Goal: Task Accomplishment & Management: Use online tool/utility

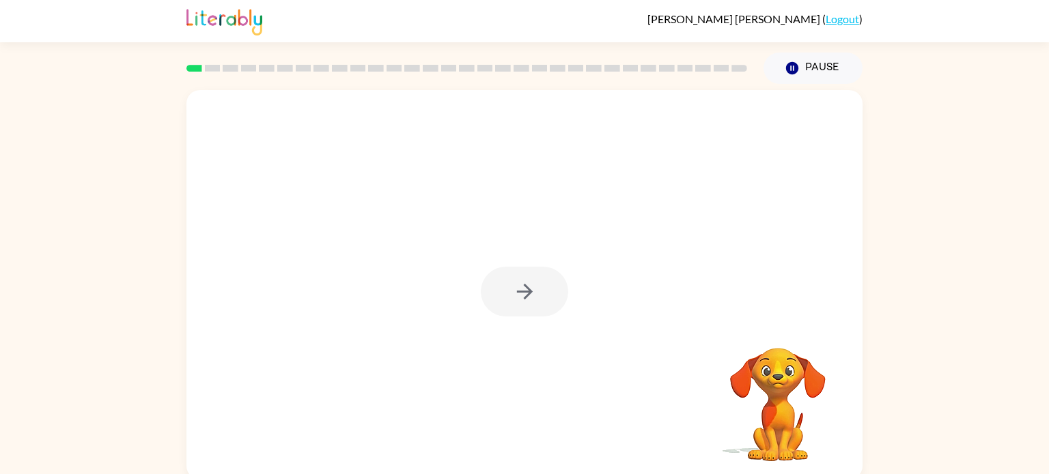
click at [945, 243] on div "Your browser must support playing .mp4 files to use Literably. Please try using…" at bounding box center [524, 282] width 1049 height 396
click at [541, 298] on button "button" at bounding box center [524, 292] width 87 height 50
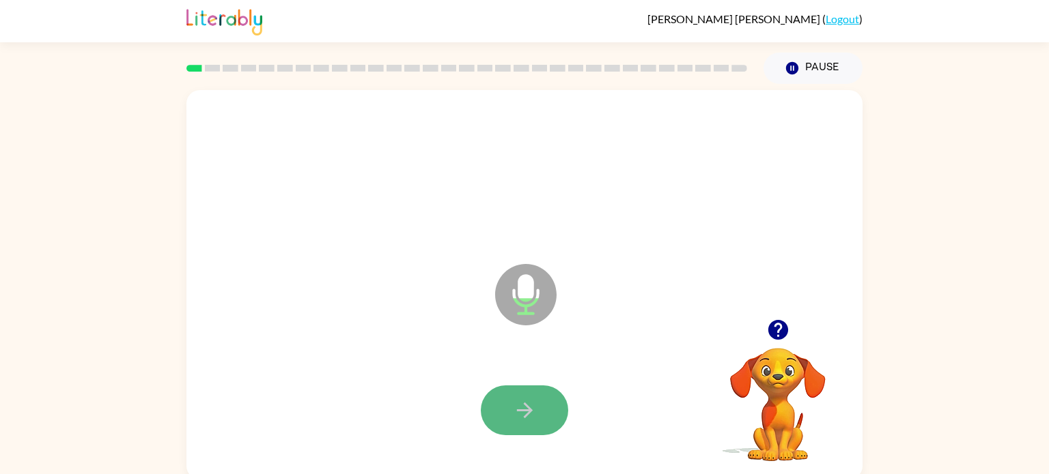
click at [526, 407] on icon "button" at bounding box center [524, 411] width 16 height 16
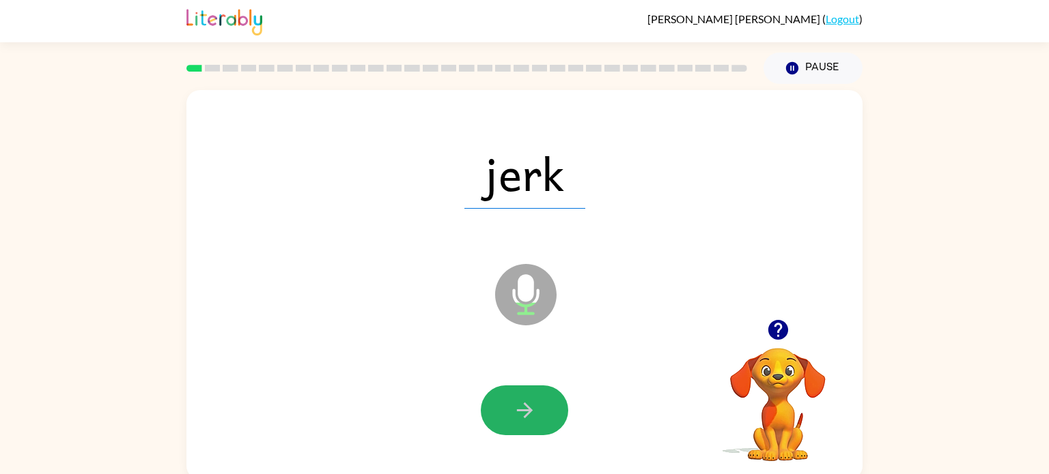
click at [526, 404] on icon "button" at bounding box center [525, 411] width 24 height 24
click at [526, 402] on icon "button" at bounding box center [525, 411] width 24 height 24
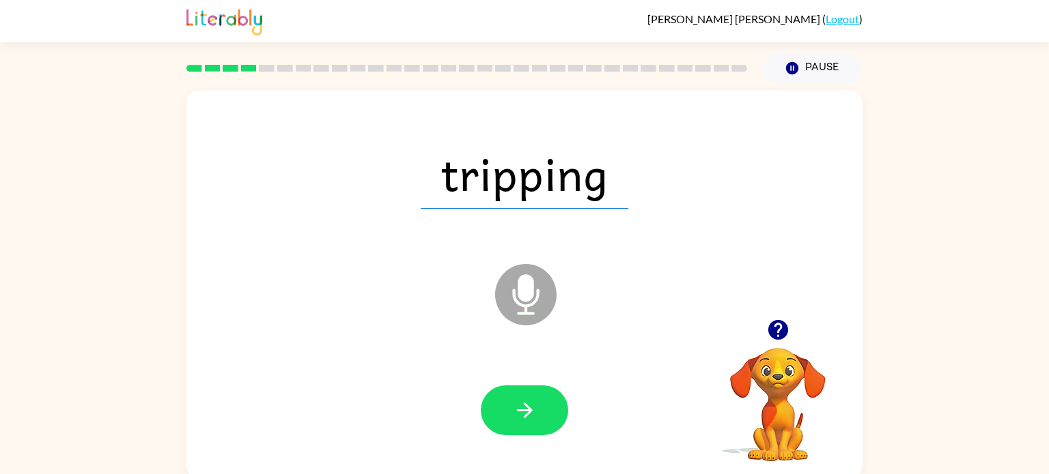
click at [526, 402] on icon "button" at bounding box center [525, 411] width 24 height 24
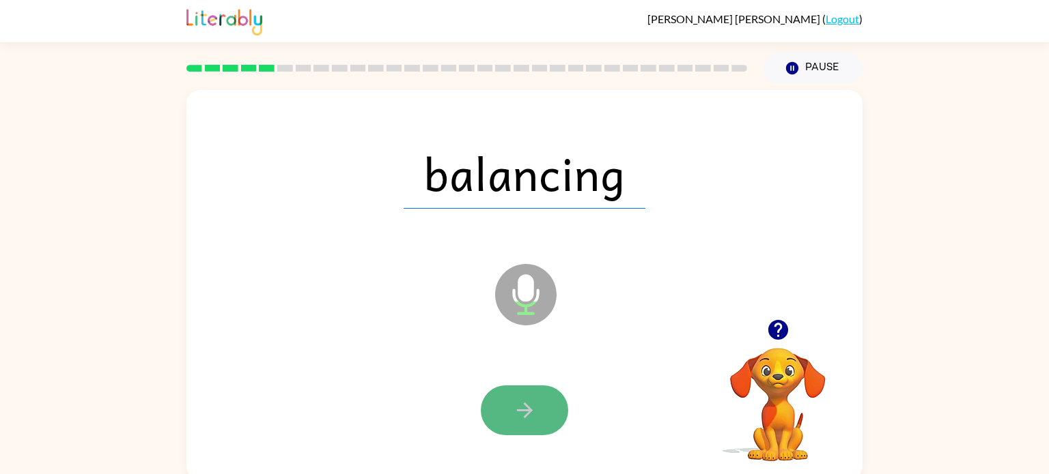
click at [526, 402] on icon "button" at bounding box center [525, 411] width 24 height 24
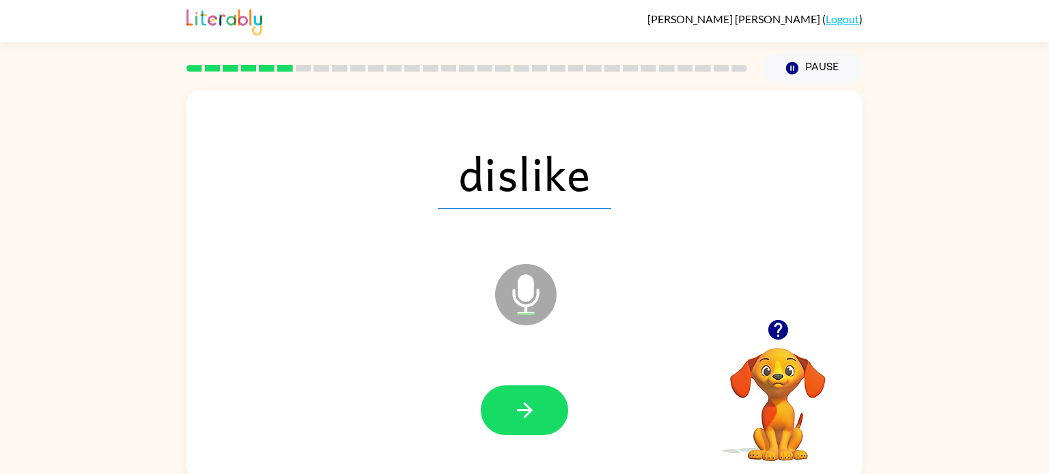
click at [526, 402] on icon "button" at bounding box center [525, 411] width 24 height 24
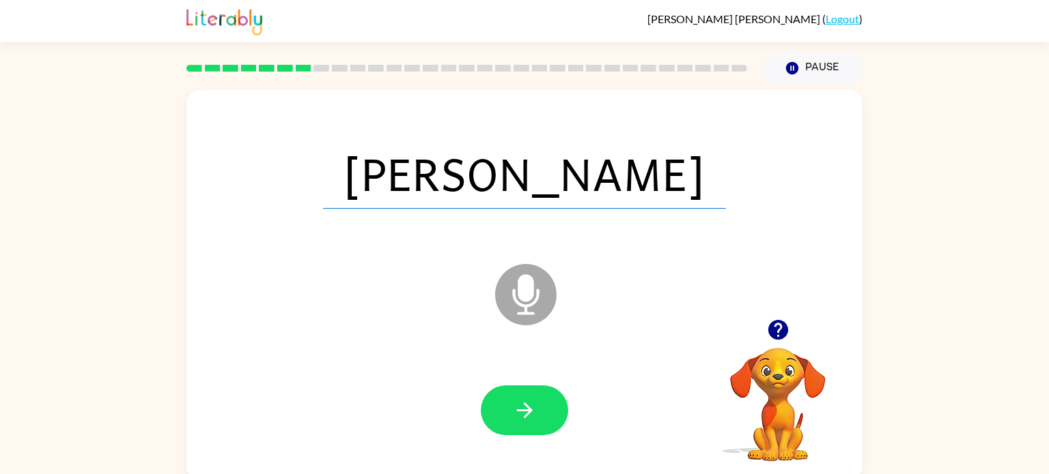
click at [526, 402] on icon "button" at bounding box center [525, 411] width 24 height 24
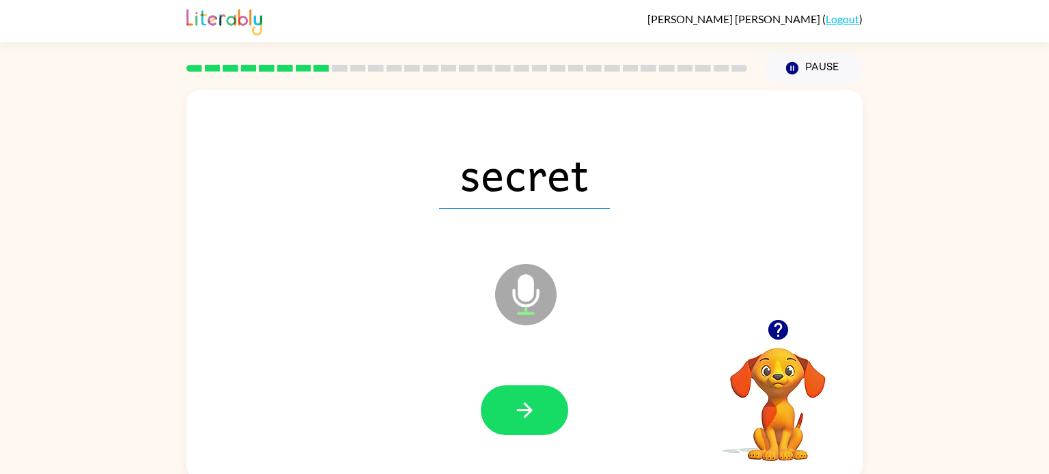
click at [526, 402] on icon "button" at bounding box center [525, 411] width 24 height 24
click at [525, 402] on icon "button" at bounding box center [525, 411] width 24 height 24
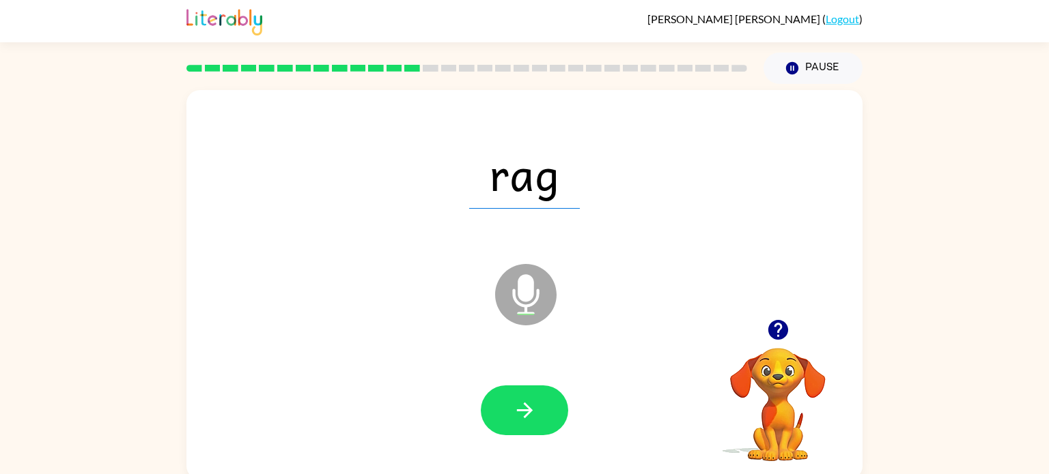
click at [525, 402] on icon "button" at bounding box center [525, 411] width 24 height 24
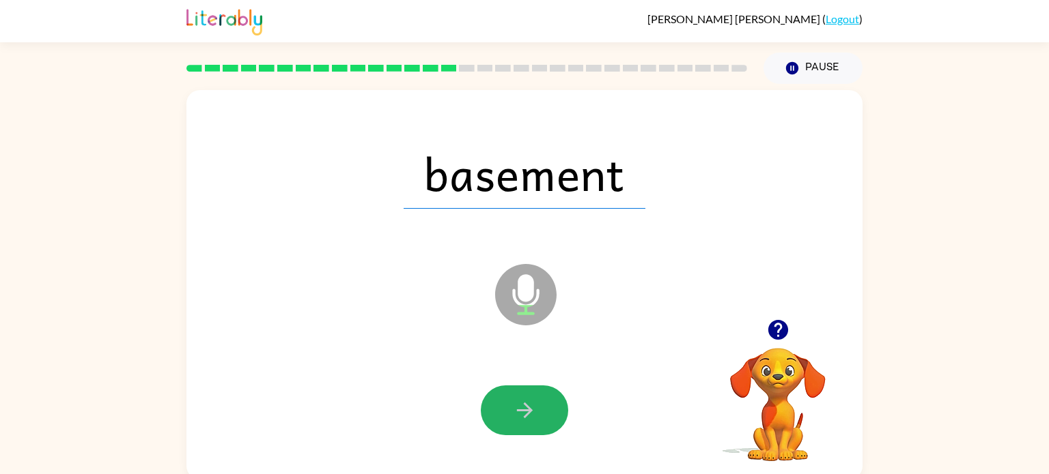
click at [525, 402] on icon "button" at bounding box center [525, 411] width 24 height 24
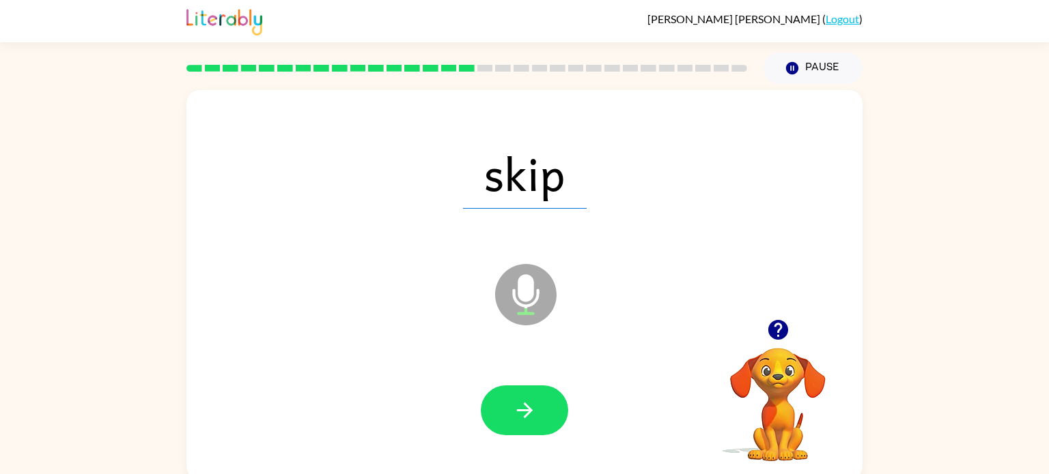
click at [525, 402] on icon "button" at bounding box center [525, 411] width 24 height 24
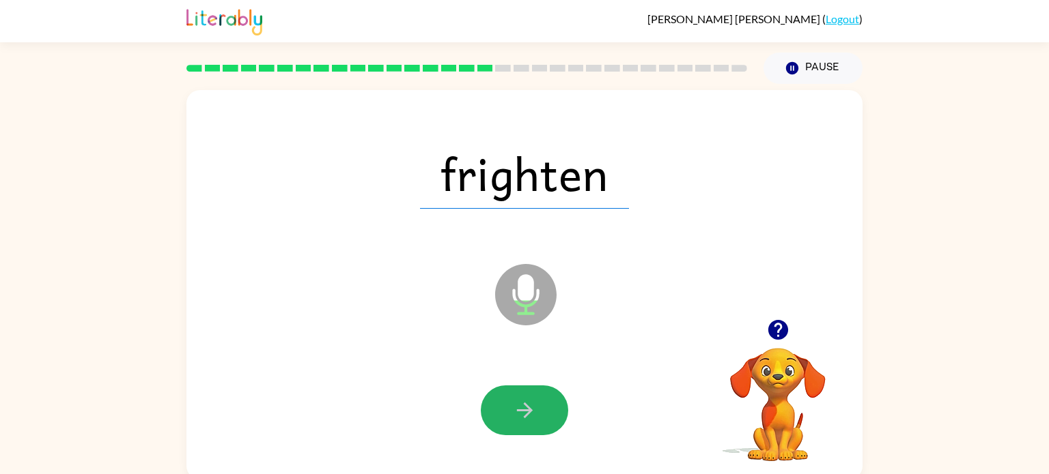
click at [525, 402] on icon "button" at bounding box center [525, 411] width 24 height 24
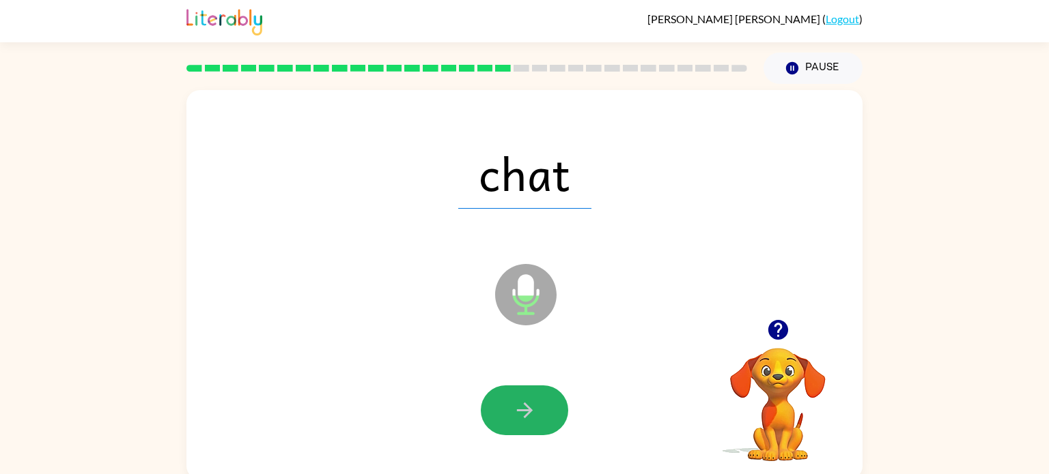
click at [525, 402] on icon "button" at bounding box center [525, 411] width 24 height 24
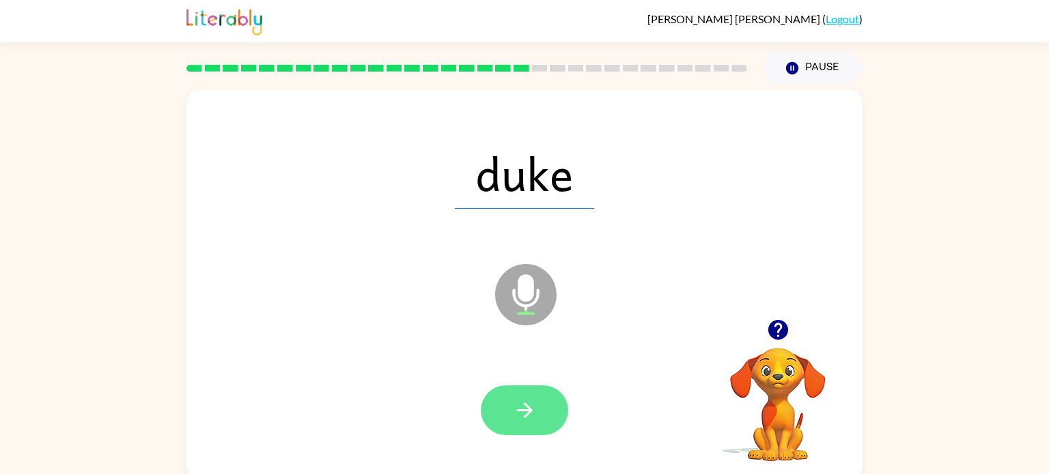
click at [524, 401] on icon "button" at bounding box center [525, 411] width 24 height 24
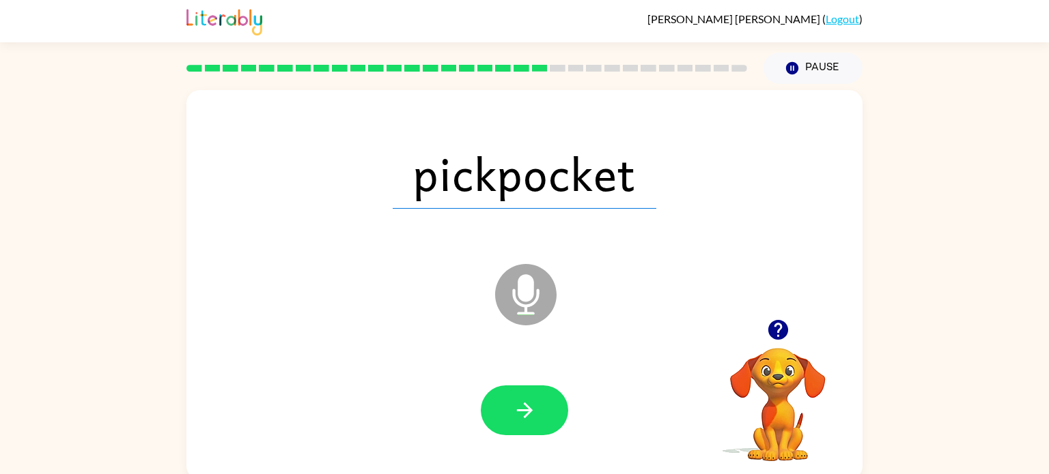
click at [524, 401] on icon "button" at bounding box center [525, 411] width 24 height 24
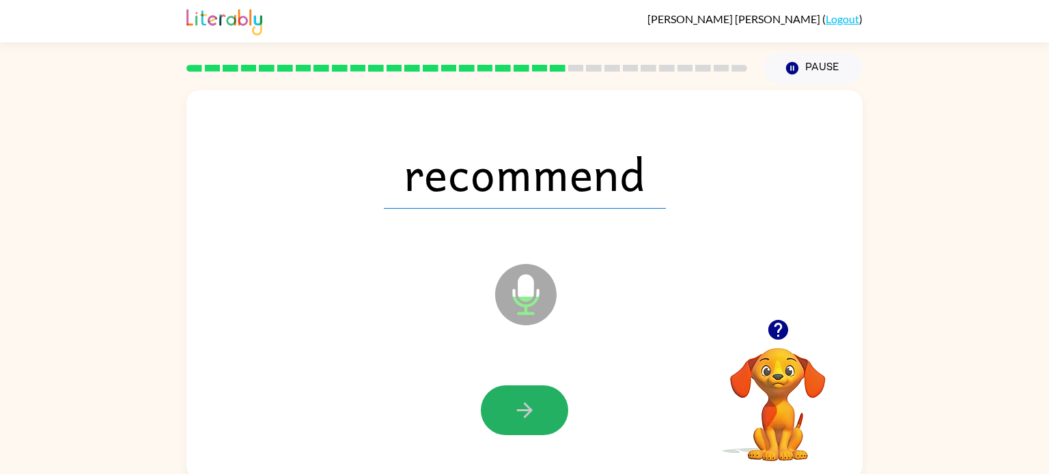
click at [524, 401] on icon "button" at bounding box center [525, 411] width 24 height 24
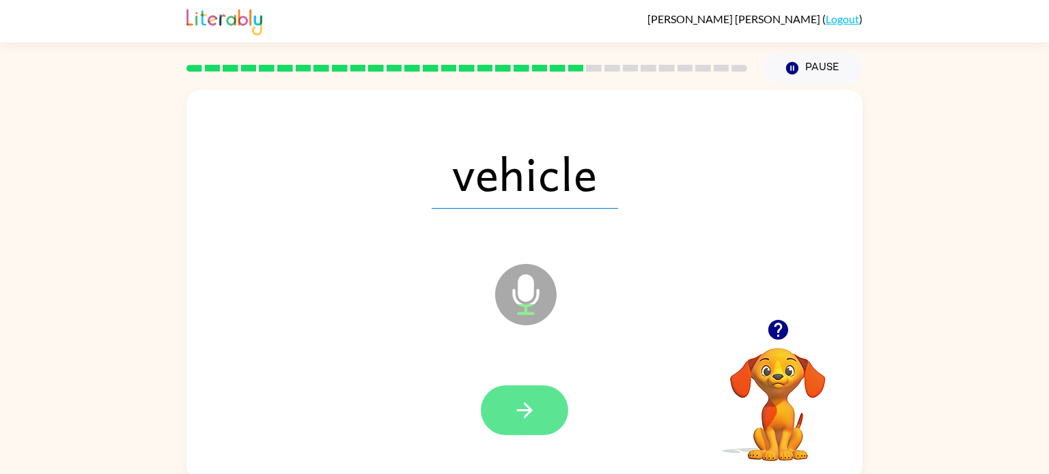
click at [524, 401] on icon "button" at bounding box center [525, 411] width 24 height 24
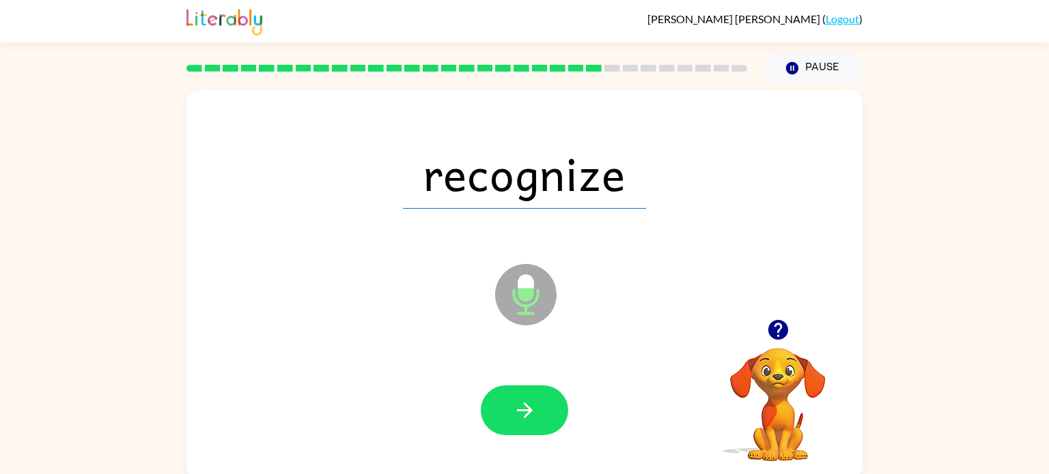
click at [524, 401] on icon "button" at bounding box center [525, 411] width 24 height 24
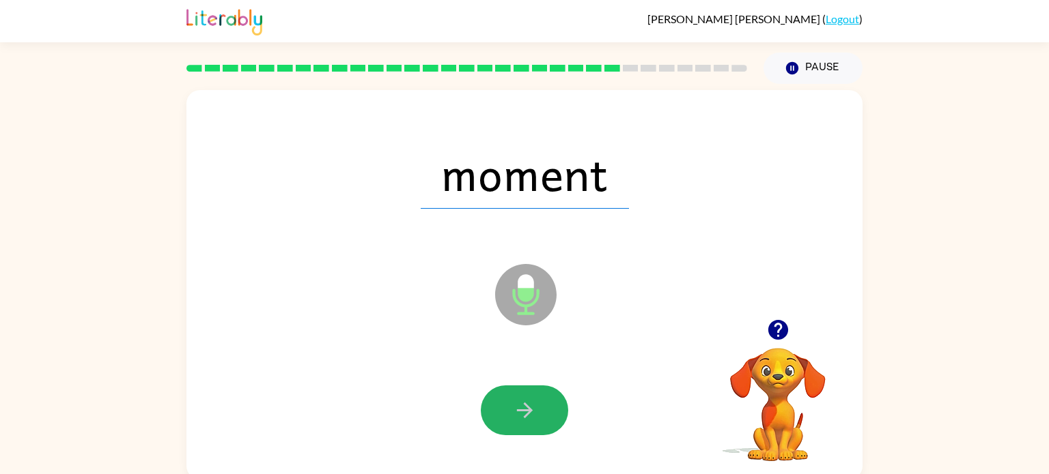
click at [524, 401] on icon "button" at bounding box center [525, 411] width 24 height 24
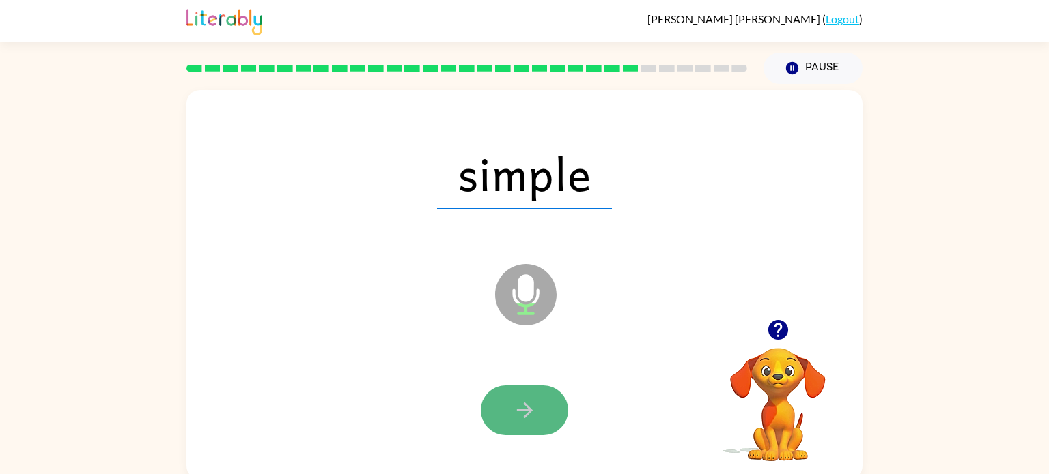
click at [525, 401] on icon "button" at bounding box center [525, 411] width 24 height 24
click at [522, 397] on button "button" at bounding box center [524, 411] width 87 height 50
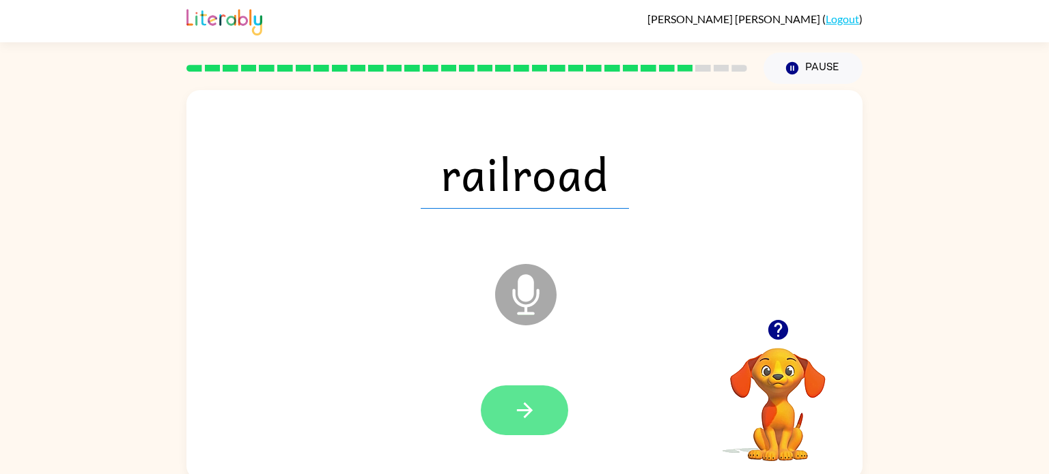
click at [524, 397] on button "button" at bounding box center [524, 411] width 87 height 50
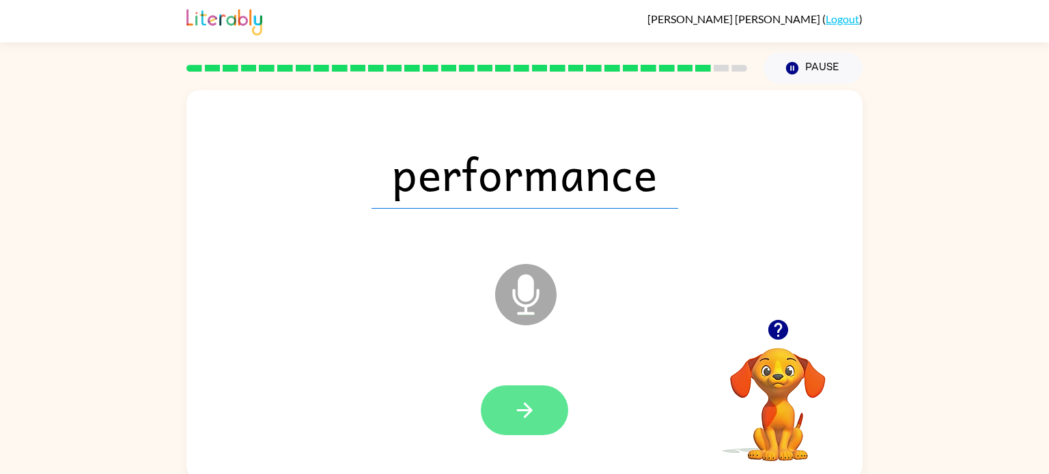
click at [523, 400] on icon "button" at bounding box center [525, 411] width 24 height 24
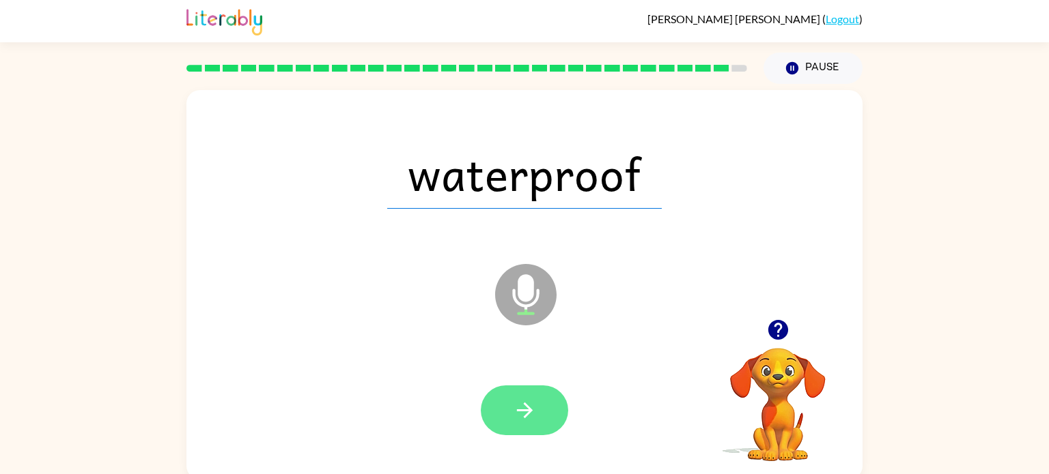
click at [523, 400] on icon "button" at bounding box center [525, 411] width 24 height 24
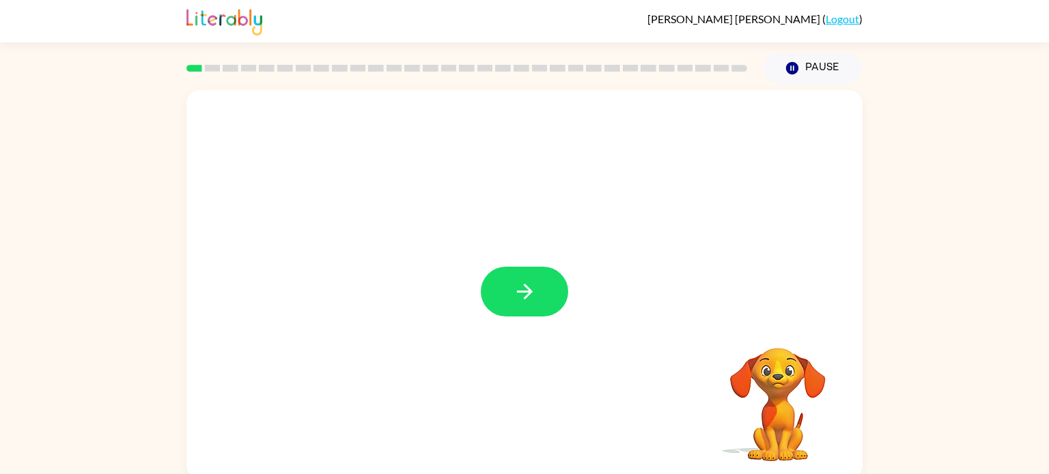
click at [530, 299] on icon "button" at bounding box center [525, 292] width 24 height 24
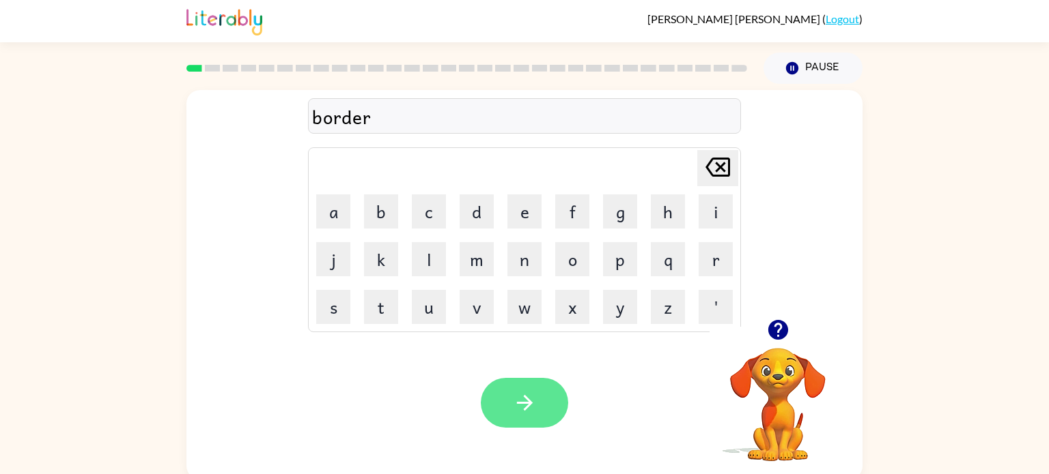
click at [520, 383] on button "button" at bounding box center [524, 403] width 87 height 50
